Goal: Task Accomplishment & Management: Use online tool/utility

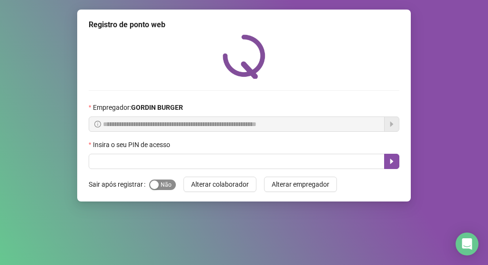
click at [168, 182] on span "Sim Não" at bounding box center [162, 184] width 27 height 10
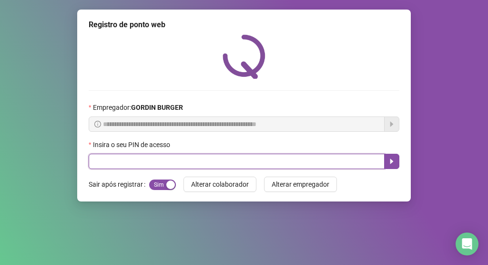
click at [173, 163] on input "text" at bounding box center [237, 160] width 296 height 15
type input "*****"
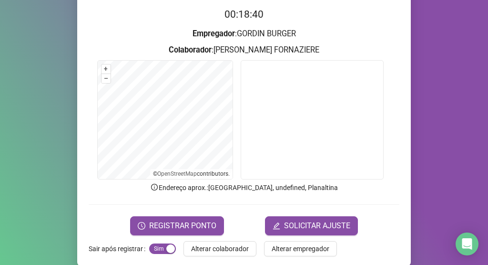
scroll to position [108, 0]
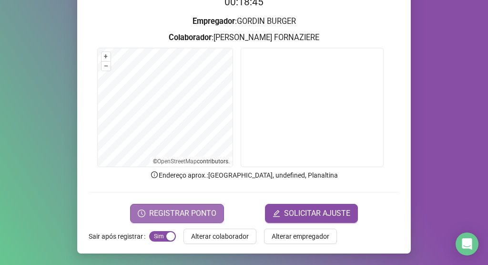
click at [165, 206] on button "REGISTRAR PONTO" at bounding box center [177, 213] width 94 height 19
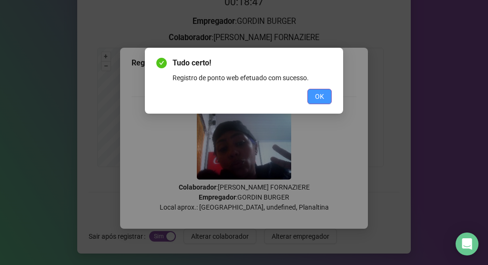
click at [322, 93] on span "OK" at bounding box center [319, 96] width 9 height 10
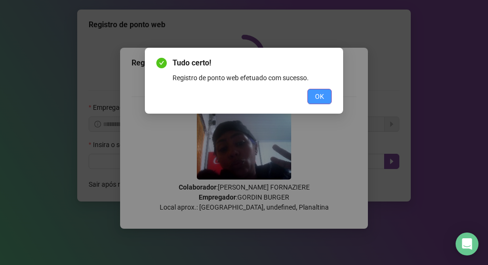
scroll to position [0, 0]
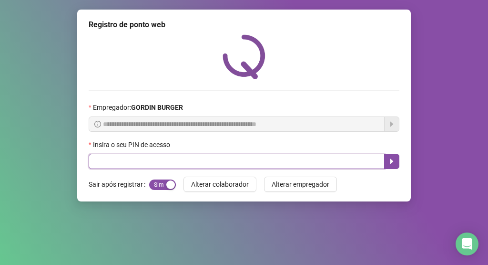
click at [225, 157] on input "text" at bounding box center [237, 160] width 296 height 15
type input "*****"
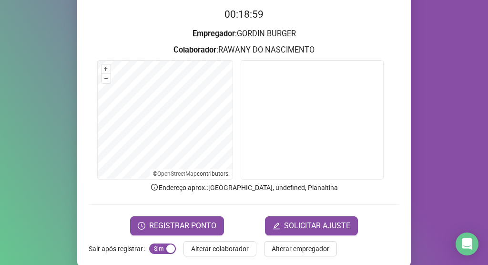
scroll to position [108, 0]
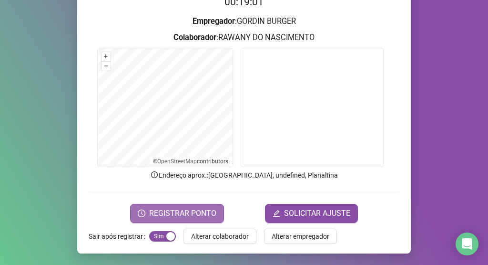
click at [192, 212] on span "REGISTRAR PONTO" at bounding box center [182, 212] width 67 height 11
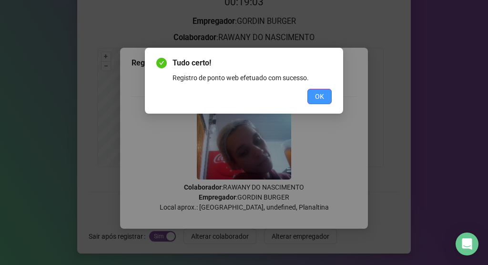
click at [321, 98] on span "OK" at bounding box center [319, 96] width 9 height 10
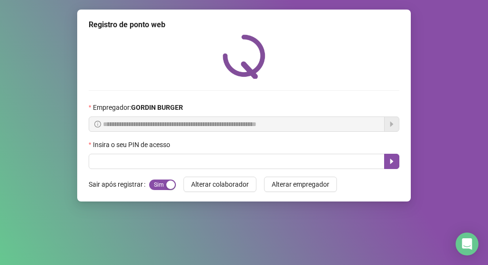
scroll to position [0, 0]
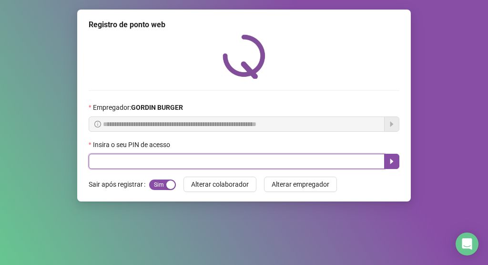
click at [225, 165] on input "text" at bounding box center [237, 160] width 296 height 15
type input "*****"
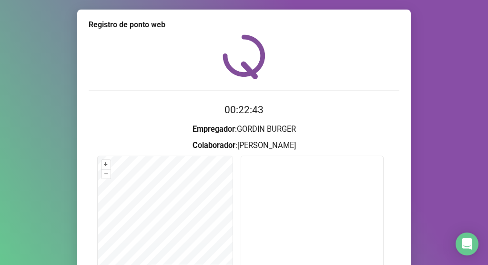
scroll to position [108, 0]
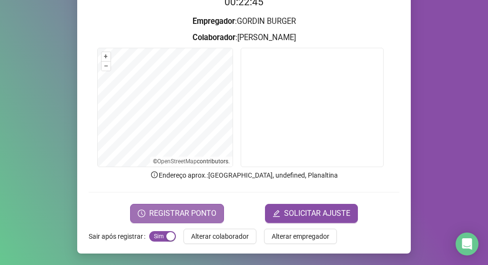
click at [207, 213] on span "REGISTRAR PONTO" at bounding box center [182, 212] width 67 height 11
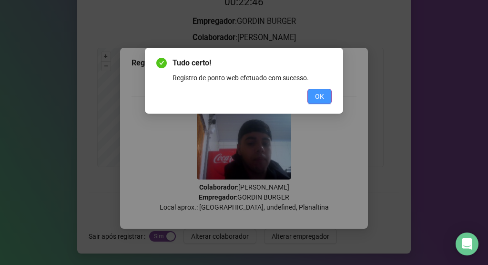
click at [317, 92] on span "OK" at bounding box center [319, 96] width 9 height 10
